Goal: Information Seeking & Learning: Check status

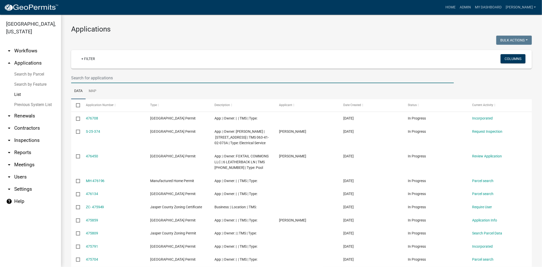
drag, startPoint x: 0, startPoint y: 0, endPoint x: 135, endPoint y: 78, distance: 156.2
click at [138, 77] on input "text" at bounding box center [262, 78] width 382 height 10
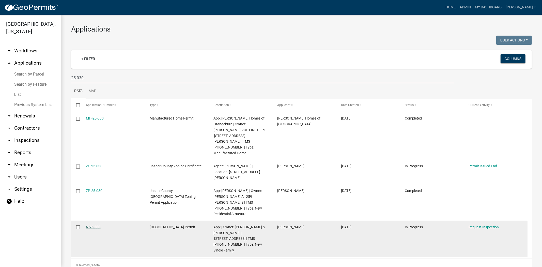
type input "25-030"
click at [96, 225] on link "N-25-030" at bounding box center [93, 227] width 15 height 4
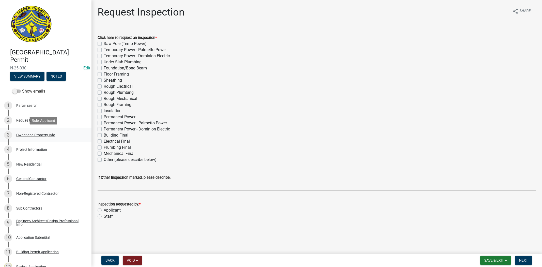
click at [47, 133] on div "Owner and Property Info" at bounding box center [35, 135] width 39 height 4
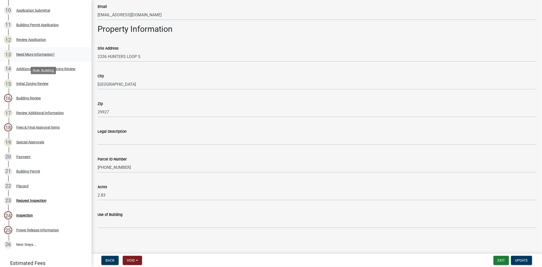
scroll to position [270, 0]
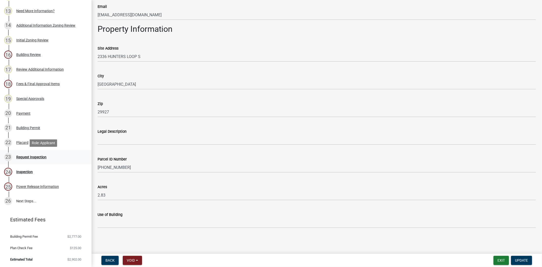
click at [34, 162] on link "23 Request Inspection" at bounding box center [45, 157] width 91 height 15
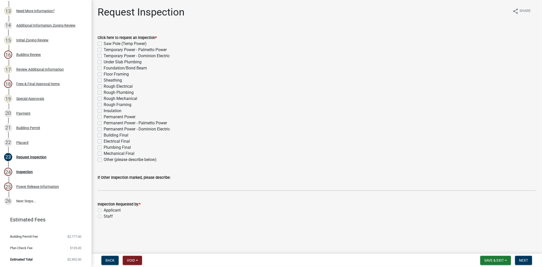
drag, startPoint x: 99, startPoint y: 88, endPoint x: 98, endPoint y: 96, distance: 8.1
click at [104, 88] on label "Rough Electrical" at bounding box center [118, 86] width 29 height 6
click at [104, 87] on input "Rough Electrical" at bounding box center [105, 84] width 3 height 3
checkbox input "true"
checkbox input "false"
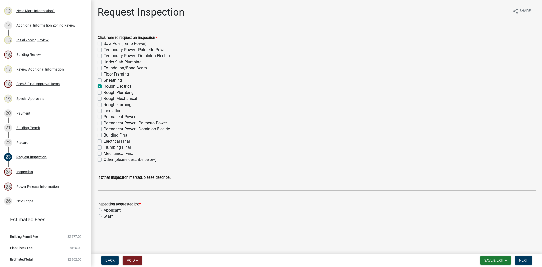
checkbox input "false"
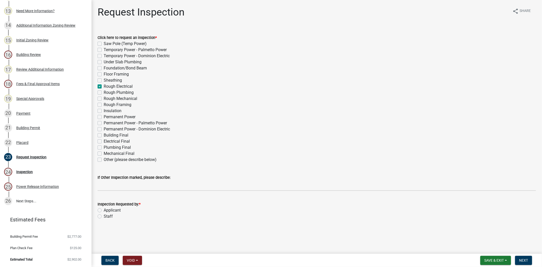
checkbox input "false"
checkbox input "true"
checkbox input "false"
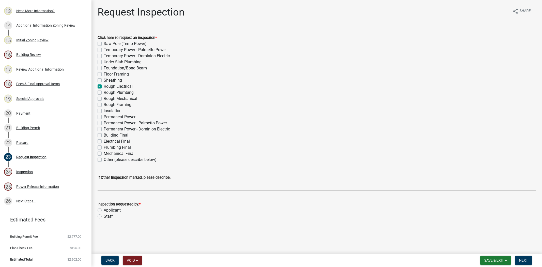
checkbox input "false"
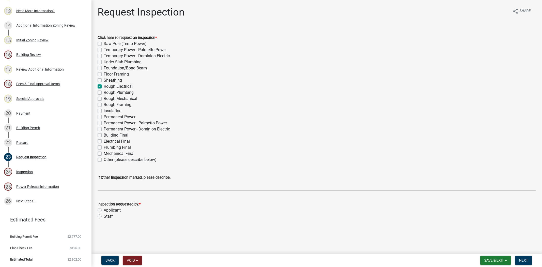
checkbox input "false"
click at [104, 90] on label "Rough Plumbing" at bounding box center [119, 92] width 30 height 6
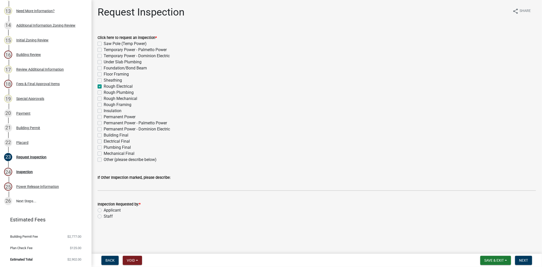
click at [104, 90] on input "Rough Plumbing" at bounding box center [105, 90] width 3 height 3
checkbox input "true"
checkbox input "false"
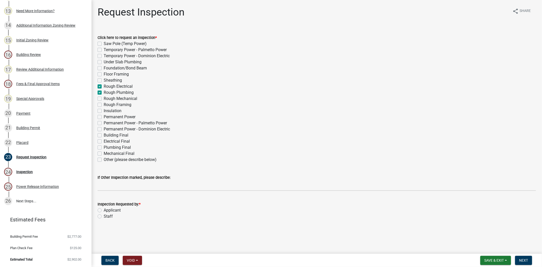
checkbox input "false"
checkbox input "true"
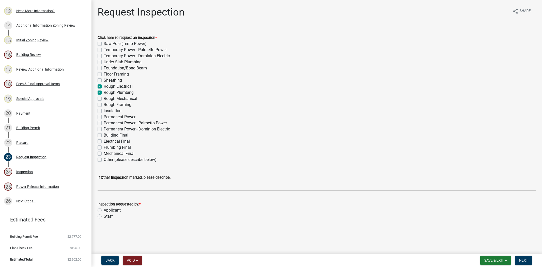
checkbox input "true"
checkbox input "false"
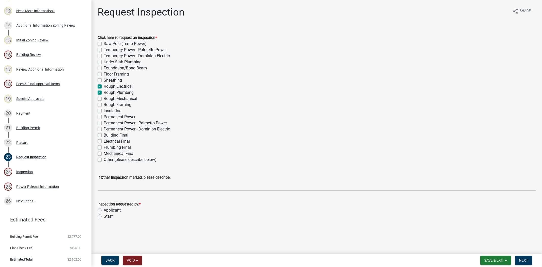
checkbox input "false"
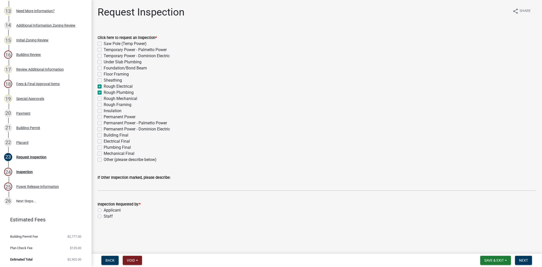
checkbox input "false"
click at [104, 99] on label "Rough Mechanical" at bounding box center [121, 98] width 34 height 6
click at [104, 99] on input "Rough Mechanical" at bounding box center [105, 96] width 3 height 3
checkbox input "true"
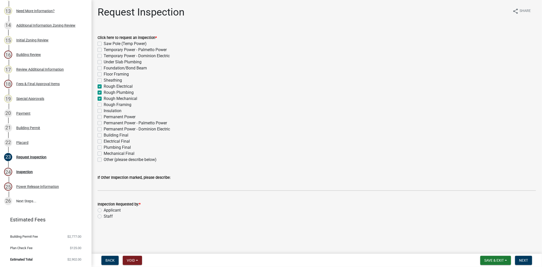
checkbox input "false"
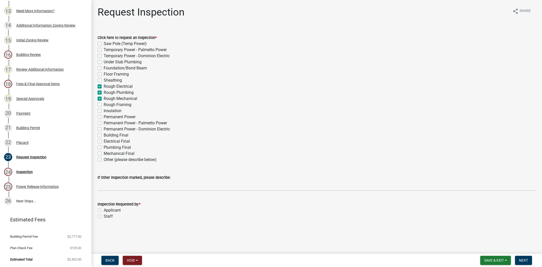
checkbox input "false"
checkbox input "true"
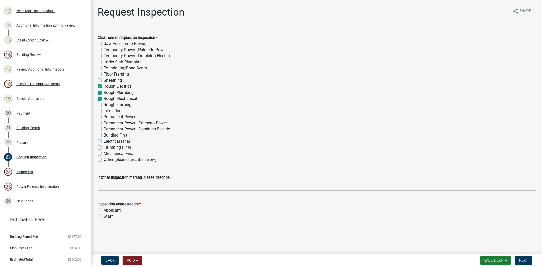
checkbox input "false"
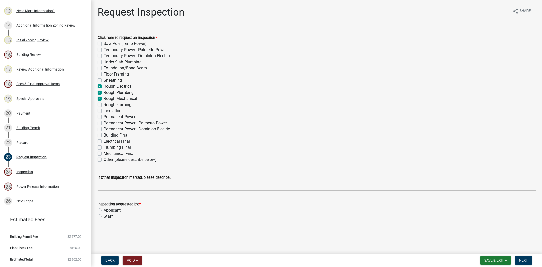
checkbox input "false"
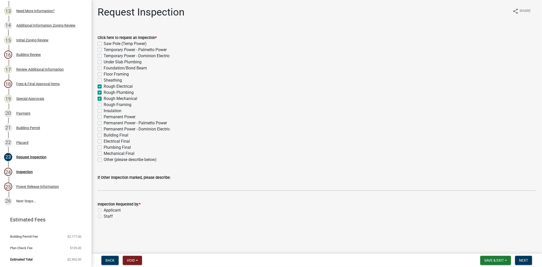
click at [104, 104] on label "Rough Framing" at bounding box center [118, 105] width 28 height 6
click at [104, 104] on input "Rough Framing" at bounding box center [105, 103] width 3 height 3
checkbox input "true"
checkbox input "false"
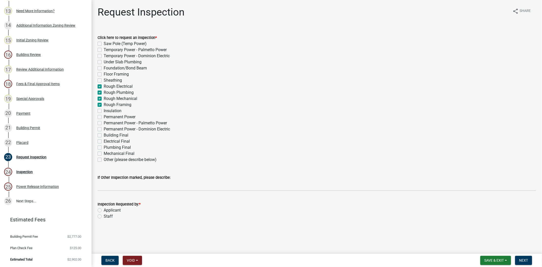
checkbox input "false"
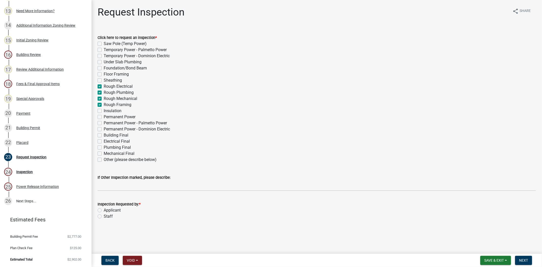
checkbox input "true"
checkbox input "false"
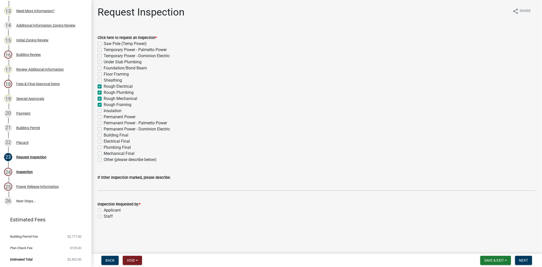
checkbox input "false"
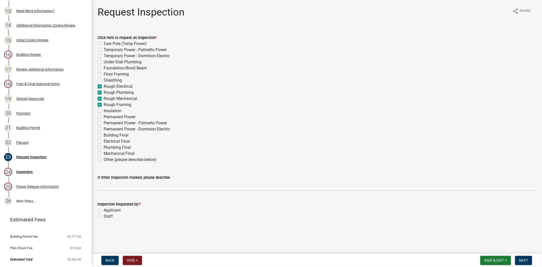
checkbox input "false"
click at [104, 210] on label "Applicant" at bounding box center [112, 210] width 17 height 6
click at [104, 210] on input "Applicant" at bounding box center [105, 208] width 3 height 3
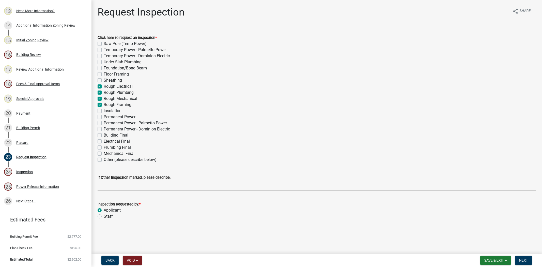
radio input "true"
click at [526, 258] on span "Next" at bounding box center [523, 260] width 9 height 4
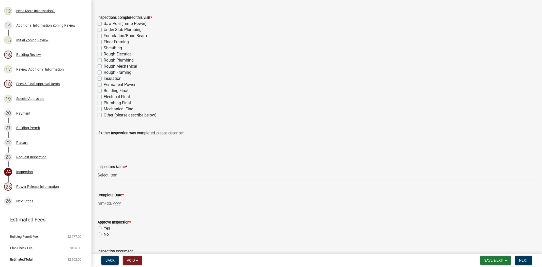
scroll to position [85, 0]
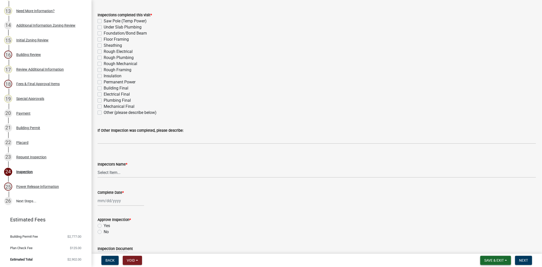
click at [487, 260] on span "Save & Exit" at bounding box center [494, 260] width 20 height 4
click at [479, 247] on button "Save & Exit" at bounding box center [490, 247] width 41 height 12
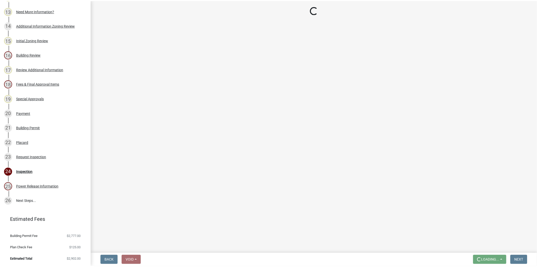
scroll to position [0, 0]
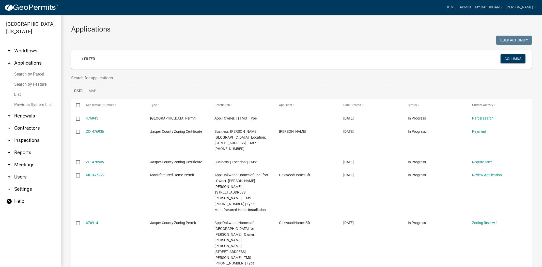
click at [103, 74] on input "text" at bounding box center [262, 78] width 382 height 10
paste input "N-25-279"
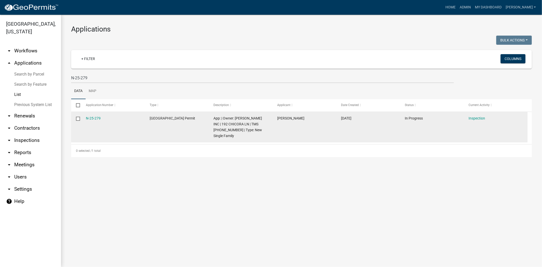
drag, startPoint x: 108, startPoint y: 118, endPoint x: 82, endPoint y: 119, distance: 26.7
click at [79, 118] on div "N-25-279 Jasper County Building Permit App: | Owner: D R HORTON INC | 192 CHICO…" at bounding box center [299, 127] width 456 height 30
copy div "N-25-279"
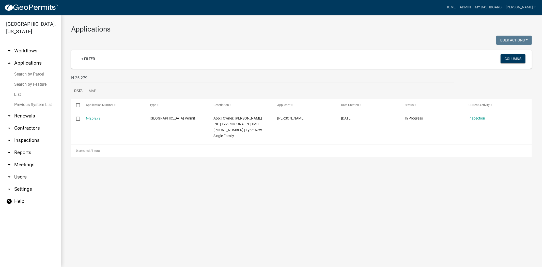
click at [90, 78] on input "N-25-279" at bounding box center [262, 78] width 382 height 10
type input "N"
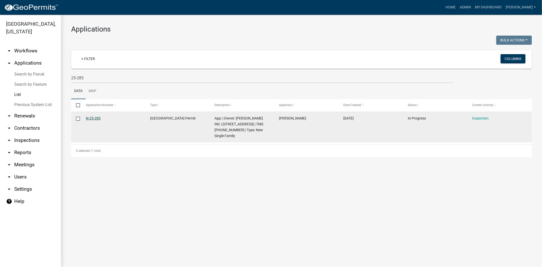
drag, startPoint x: 103, startPoint y: 118, endPoint x: 95, endPoint y: 119, distance: 7.9
click at [80, 116] on div "N-25-285 Jasper County Building Permit App: | Owner: D R HORTON INC | 113 CASTL…" at bounding box center [301, 127] width 460 height 30
copy div "N-25-285"
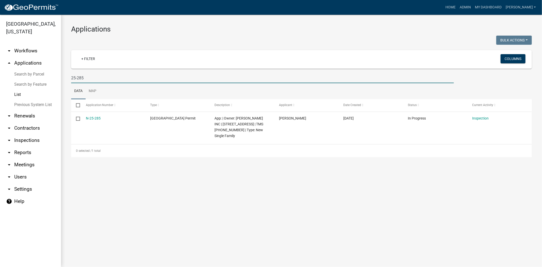
click at [93, 82] on input "25-285" at bounding box center [262, 78] width 382 height 10
type input "2"
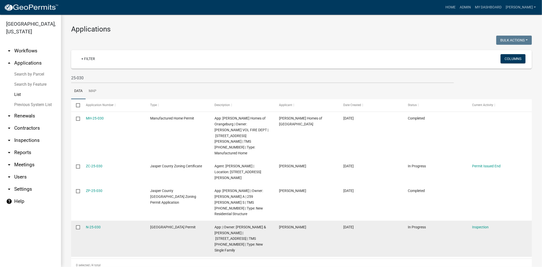
drag, startPoint x: 103, startPoint y: 211, endPoint x: 84, endPoint y: 211, distance: 18.5
click at [84, 220] on datatable-body-cell "N-25-030" at bounding box center [113, 238] width 64 height 36
copy link "N-25-030"
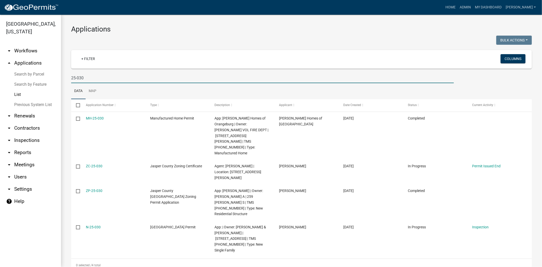
drag, startPoint x: 95, startPoint y: 78, endPoint x: 59, endPoint y: 78, distance: 35.5
click at [59, 78] on div "Jasper County, South Carolina arrow_drop_down Workflows List arrow_drop_up Appl…" at bounding box center [271, 141] width 542 height 252
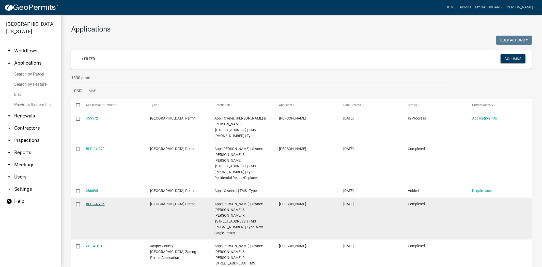
type input "1330 plant"
click at [92, 202] on link "BLD-24-285" at bounding box center [95, 204] width 19 height 4
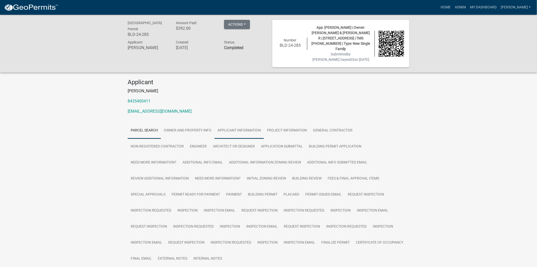
click at [232, 126] on link "Applicant Information" at bounding box center [240, 130] width 50 height 16
click at [285, 129] on link "Project Information" at bounding box center [287, 130] width 46 height 16
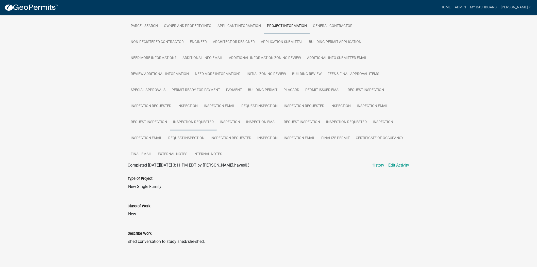
scroll to position [74, 0]
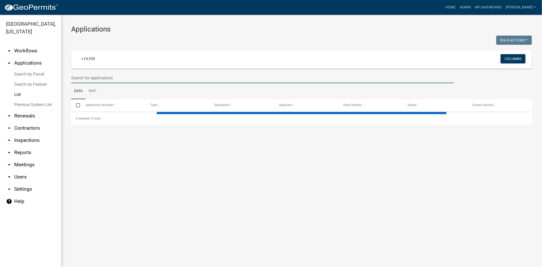
click at [120, 80] on input "text" at bounding box center [262, 78] width 382 height 10
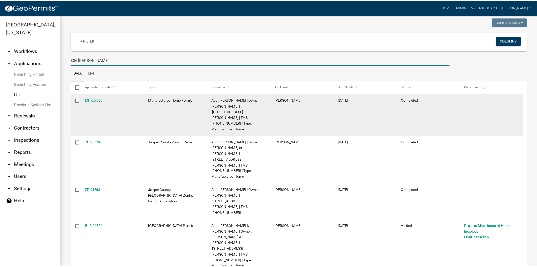
scroll to position [28, 0]
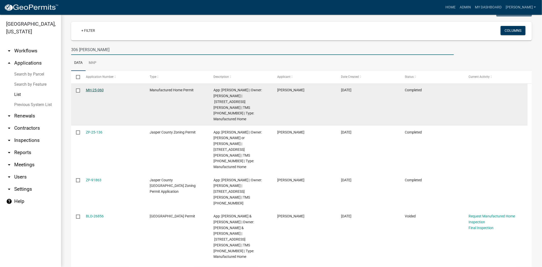
type input "306 moul"
click at [91, 90] on link "MH-25-060" at bounding box center [95, 90] width 18 height 4
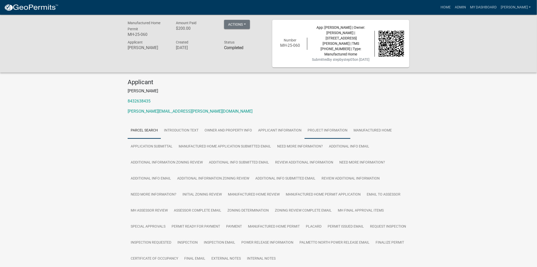
click at [323, 125] on link "Project Information" at bounding box center [328, 130] width 46 height 16
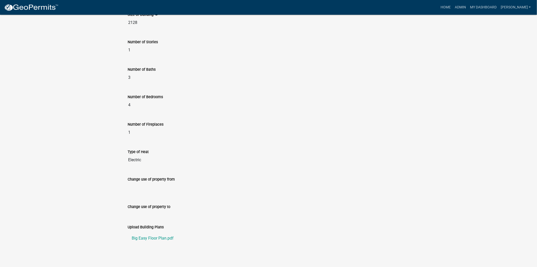
scroll to position [389, 0]
click at [138, 234] on link "Big Easy Floor Plan.pdf" at bounding box center [269, 237] width 282 height 12
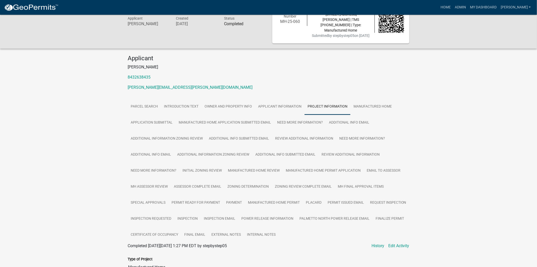
scroll to position [22, 0]
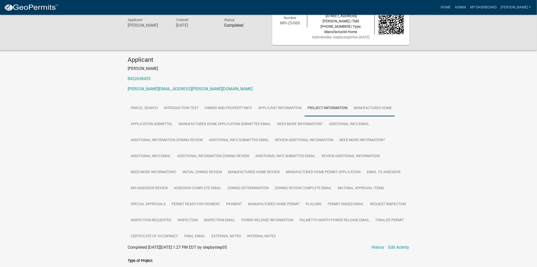
click at [370, 105] on link "Manufactured Home" at bounding box center [373, 108] width 44 height 16
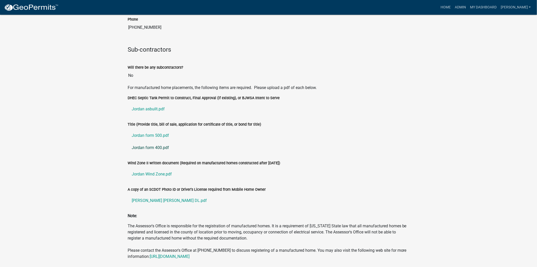
scroll to position [714, 0]
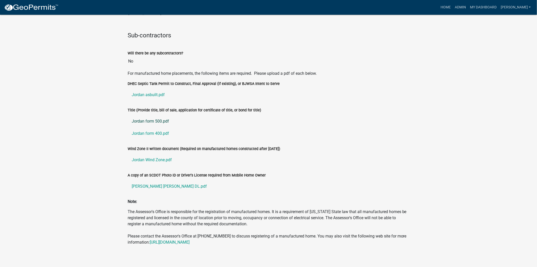
click at [147, 118] on link "Jordan form 500.pdf" at bounding box center [269, 121] width 282 height 12
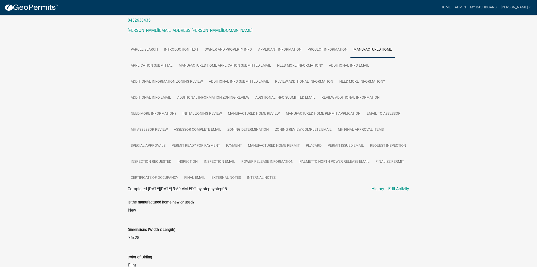
scroll to position [65, 0]
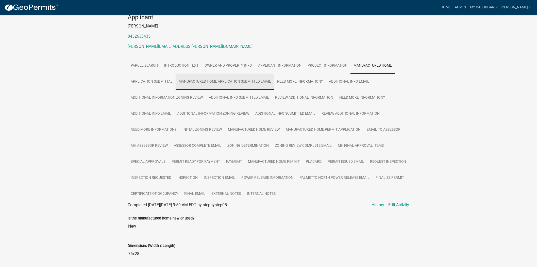
click at [230, 77] on link "Manufactured Home Application Submitted Email" at bounding box center [225, 82] width 99 height 16
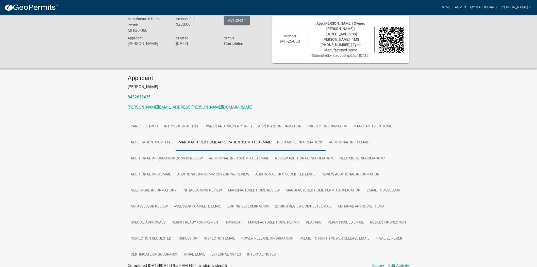
click at [288, 139] on link "Need More Information?" at bounding box center [300, 142] width 52 height 16
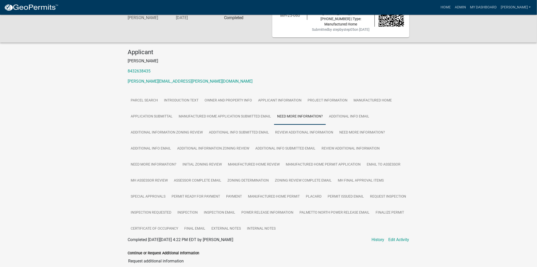
scroll to position [29, 0]
click at [168, 127] on link "Additional Information Zoning Review" at bounding box center [167, 133] width 78 height 16
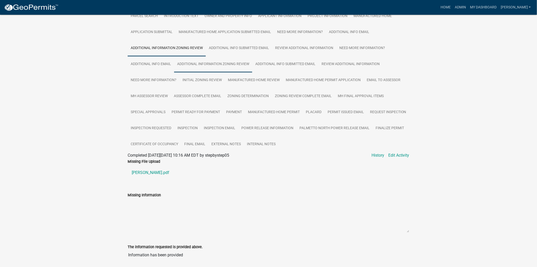
scroll to position [58, 0]
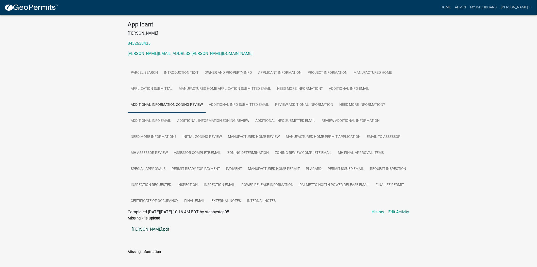
click at [144, 224] on link "Jordan Britt Deed.pdf" at bounding box center [269, 229] width 282 height 12
click at [250, 98] on link "Additional Info submitted Email" at bounding box center [239, 105] width 66 height 16
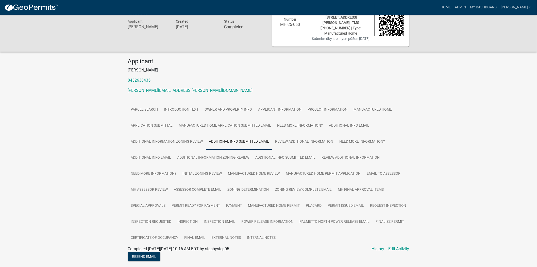
scroll to position [19, 0]
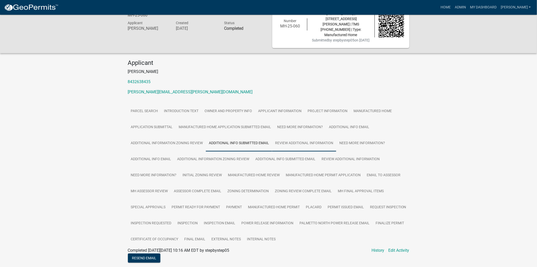
click at [307, 141] on link "Review Additional Information" at bounding box center [304, 143] width 64 height 16
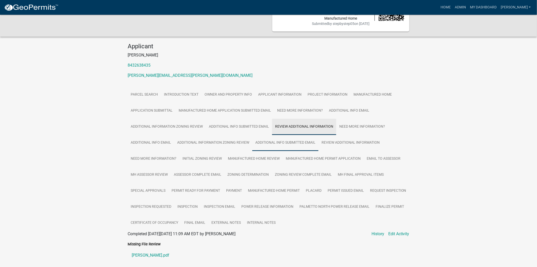
scroll to position [53, 0]
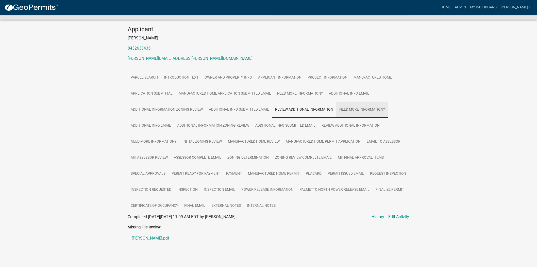
click at [353, 104] on link "Need More Information?" at bounding box center [362, 110] width 52 height 16
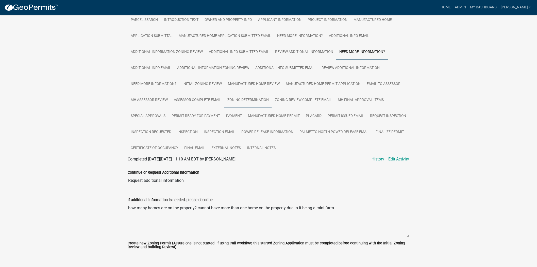
scroll to position [114, 0]
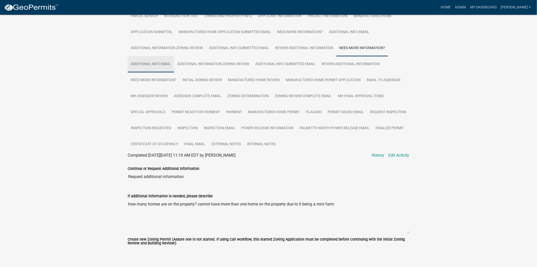
click at [154, 58] on link "Additional info email" at bounding box center [151, 64] width 46 height 16
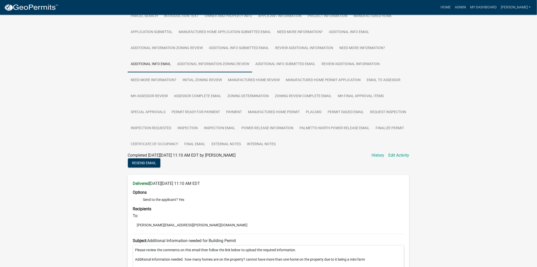
click at [211, 59] on link "Additional Information Zoning Review" at bounding box center [213, 64] width 78 height 16
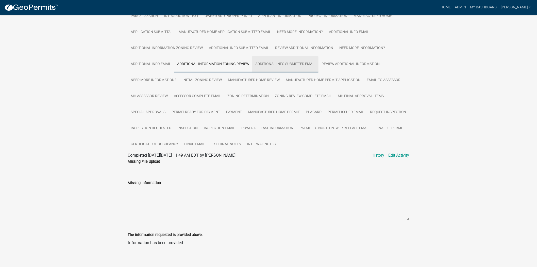
click at [281, 58] on link "Additional Info submitted Email" at bounding box center [285, 64] width 66 height 16
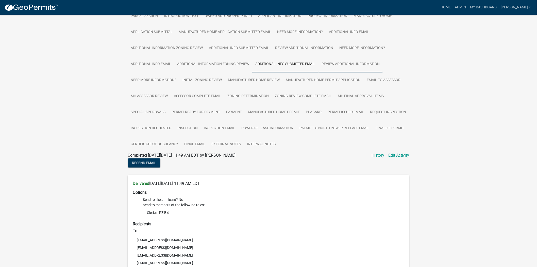
click at [336, 60] on link "Review Additional Information" at bounding box center [351, 64] width 64 height 16
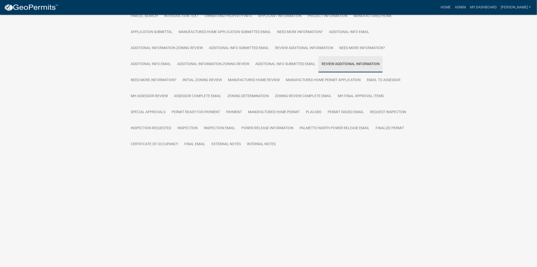
scroll to position [31, 0]
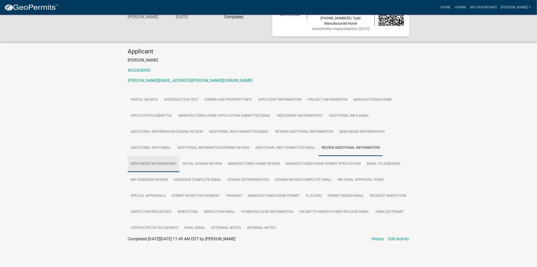
click at [140, 162] on link "Need More Information?" at bounding box center [154, 164] width 52 height 16
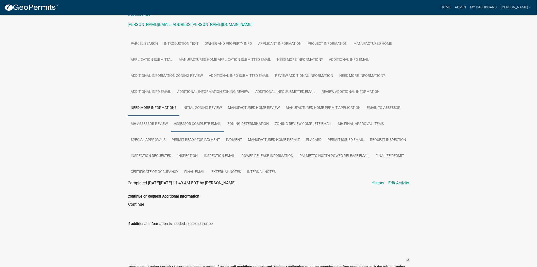
scroll to position [114, 0]
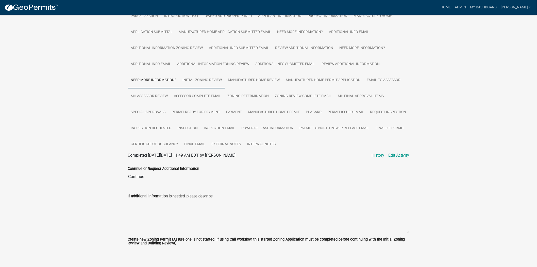
click at [207, 77] on link "Initial Zoning Review" at bounding box center [201, 80] width 45 height 16
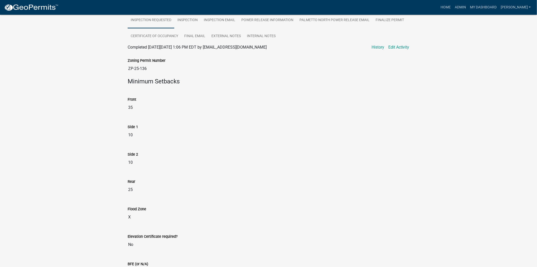
scroll to position [109, 0]
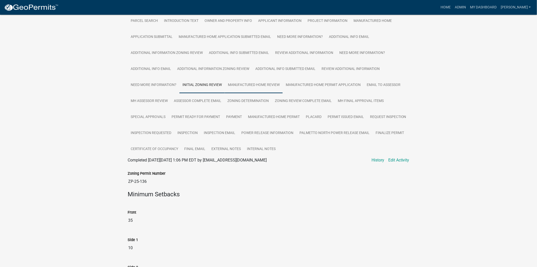
click at [239, 80] on link "Manufactured Home Review" at bounding box center [254, 85] width 58 height 16
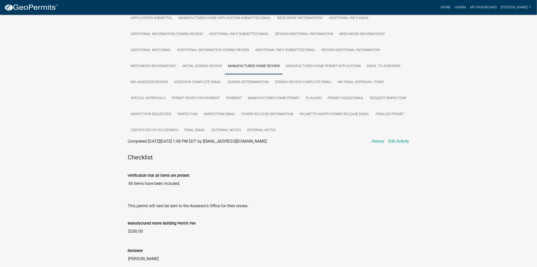
scroll to position [146, 0]
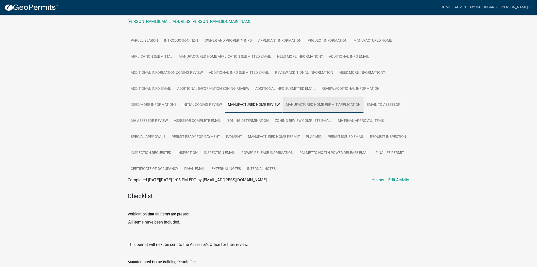
click at [311, 100] on link "Manufactured Home Permit Application" at bounding box center [323, 105] width 81 height 16
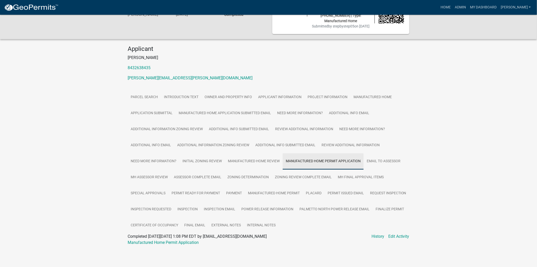
scroll to position [29, 0]
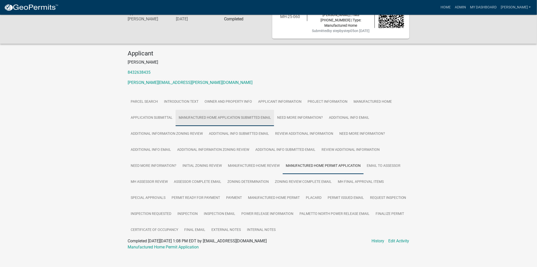
click at [226, 110] on link "Manufactured Home Application Submitted Email" at bounding box center [225, 118] width 99 height 16
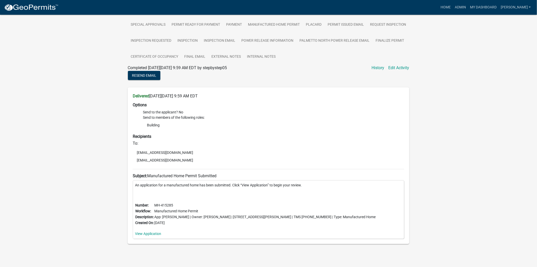
scroll to position [89, 0]
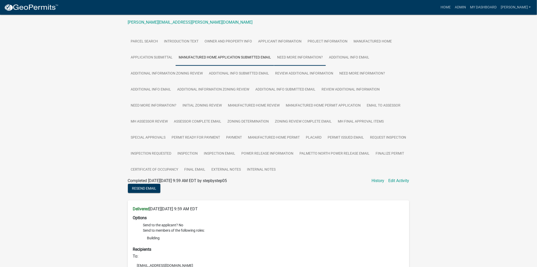
click at [306, 57] on link "Need More Information?" at bounding box center [300, 58] width 52 height 16
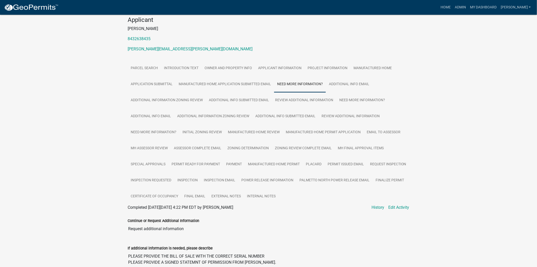
scroll to position [58, 0]
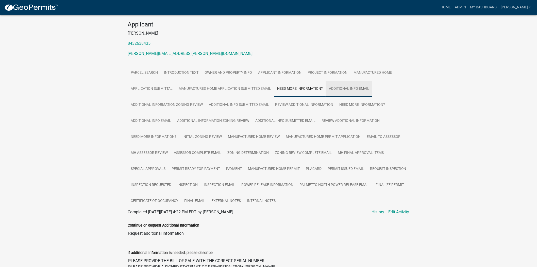
click at [356, 83] on link "Additional info email" at bounding box center [349, 89] width 46 height 16
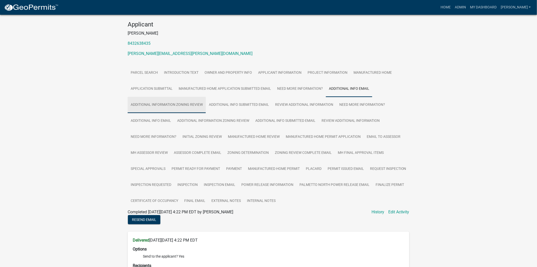
click at [158, 100] on link "Additional Information Zoning Review" at bounding box center [167, 105] width 78 height 16
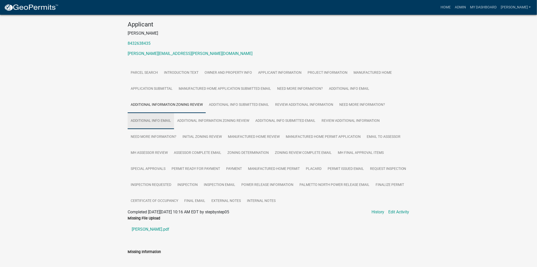
click at [156, 122] on link "Additional info email" at bounding box center [151, 121] width 46 height 16
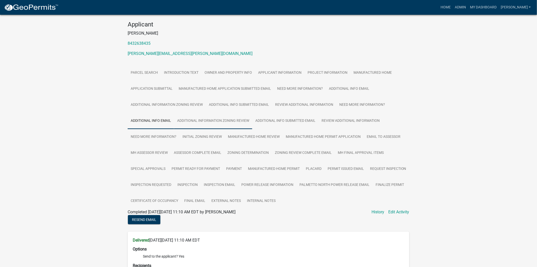
click at [218, 118] on link "Additional Information Zoning Review" at bounding box center [213, 121] width 78 height 16
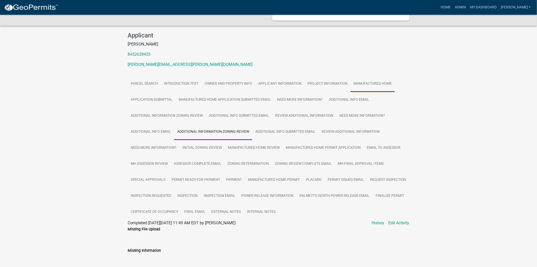
scroll to position [0, 0]
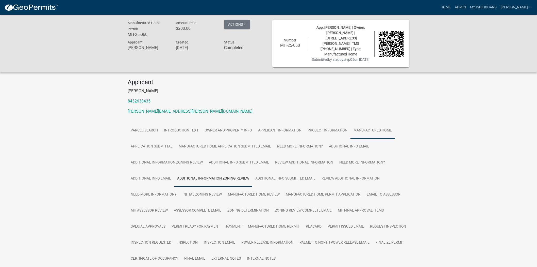
click at [368, 127] on link "Manufactured Home" at bounding box center [373, 130] width 44 height 16
click at [315, 130] on link "Project Information" at bounding box center [328, 130] width 46 height 16
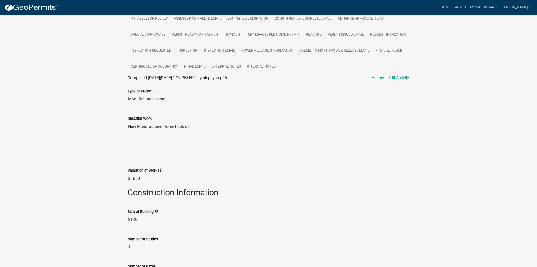
scroll to position [22, 0]
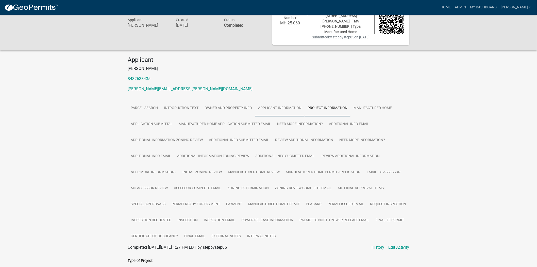
click at [291, 108] on link "Applicant Information" at bounding box center [280, 108] width 50 height 16
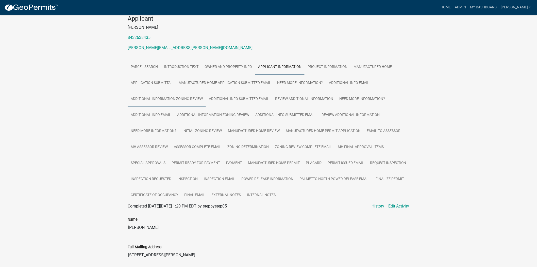
scroll to position [0, 0]
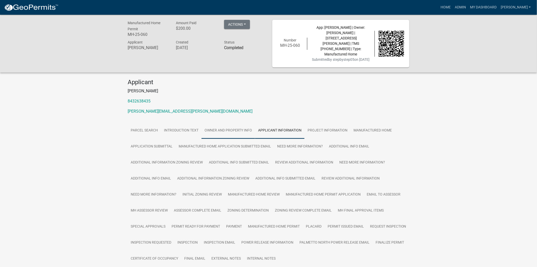
click at [222, 125] on link "Owner and Property Info" at bounding box center [229, 130] width 54 height 16
